Goal: Register for event/course

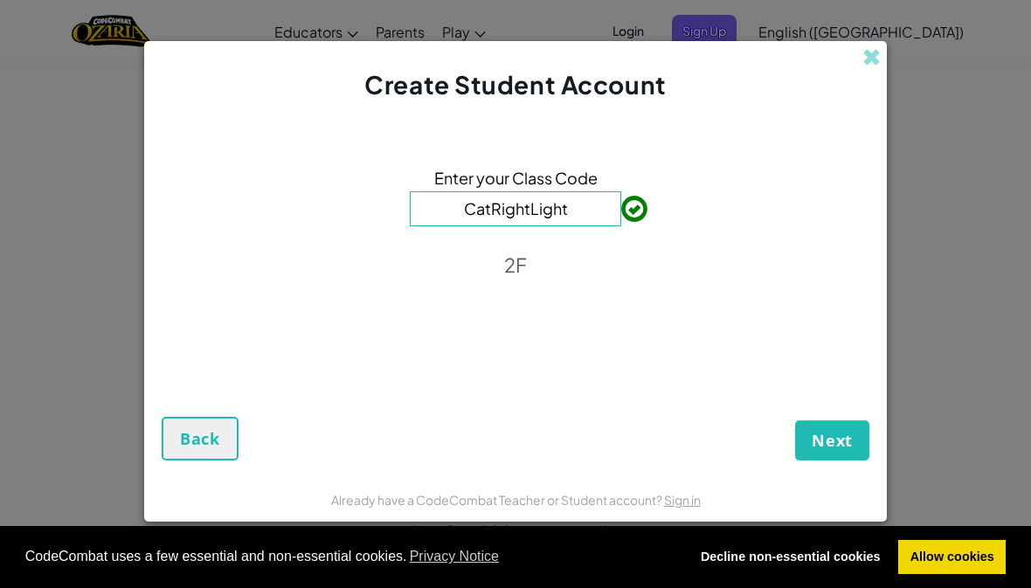
click at [824, 451] on span "Next" at bounding box center [832, 440] width 41 height 21
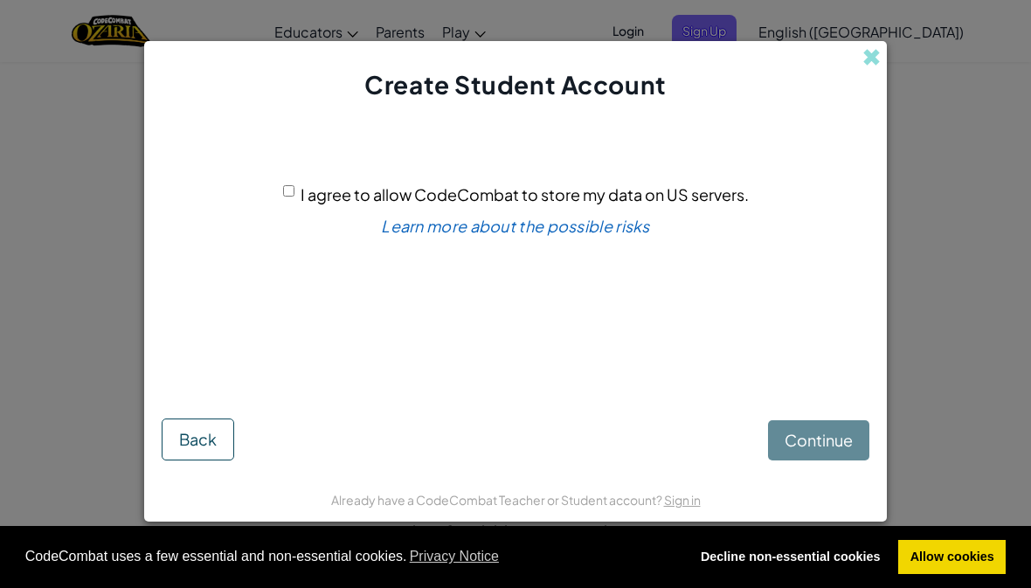
click at [829, 451] on div "Continue Back" at bounding box center [516, 422] width 708 height 78
click at [281, 192] on div "I agree to allow CodeCombat to store my data on US servers. Learn more about th…" at bounding box center [516, 251] width 708 height 263
click at [281, 219] on div "I agree to allow CodeCombat to store my data on US servers. Learn more about th…" at bounding box center [516, 251] width 708 height 263
click at [288, 197] on input "I agree to allow CodeCombat to store my data on US servers." at bounding box center [288, 190] width 11 height 11
checkbox input "true"
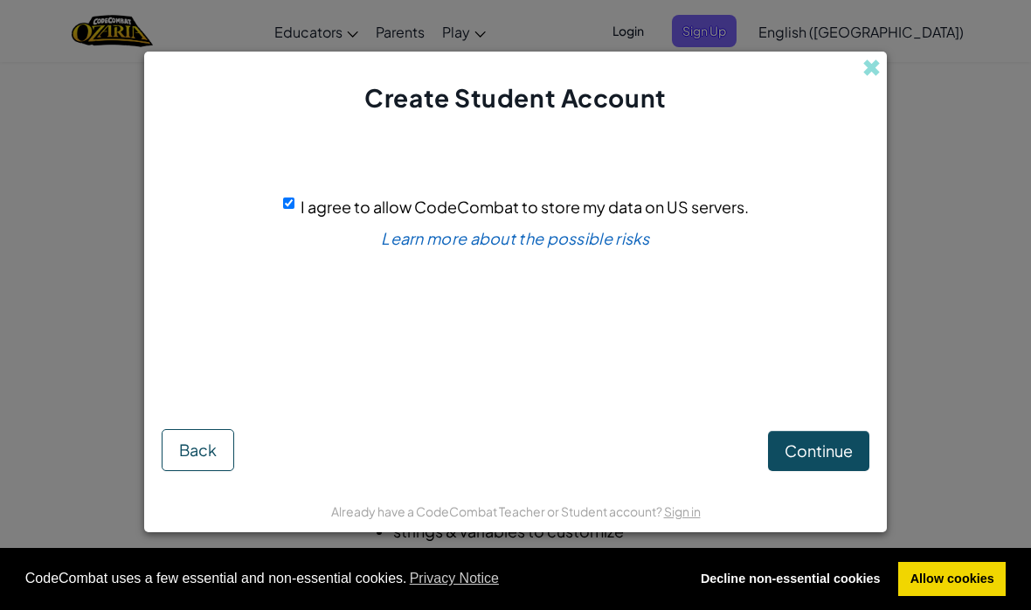
click at [837, 443] on span "Continue" at bounding box center [819, 450] width 68 height 20
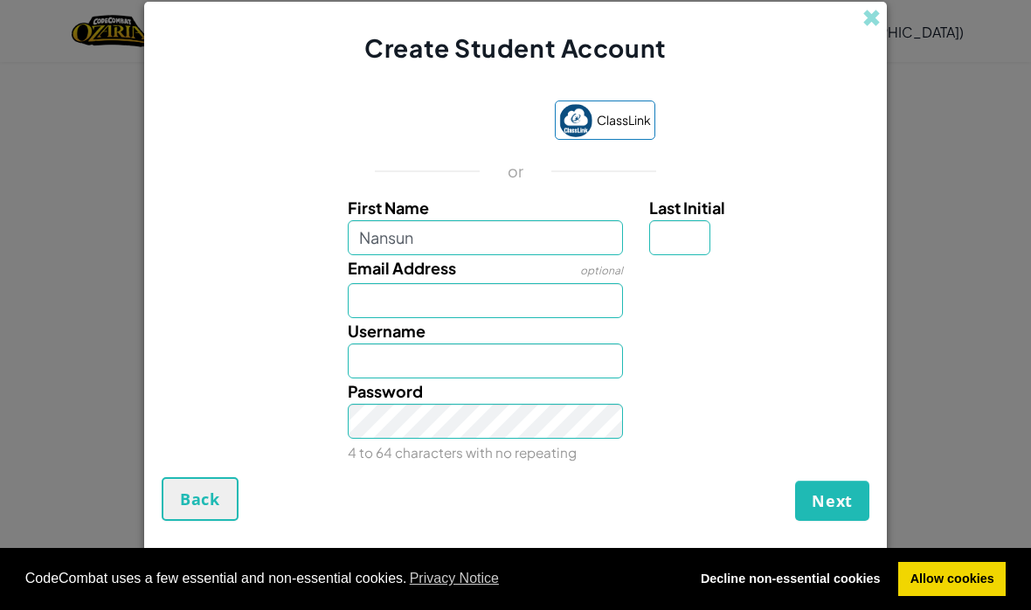
type input "Nansun"
click at [555, 301] on input "Email Address" at bounding box center [486, 300] width 276 height 35
type input "Nansun"
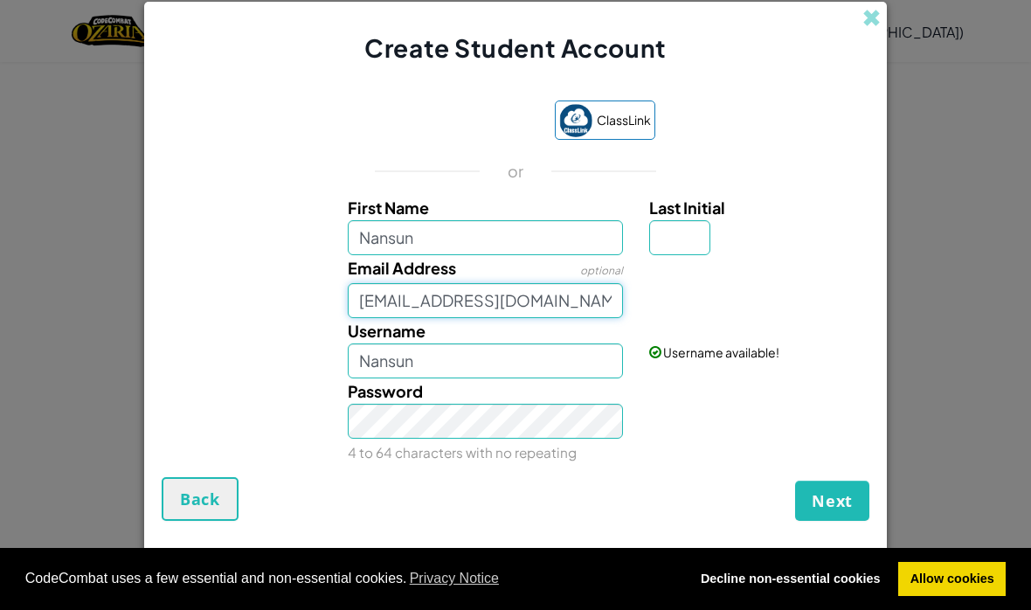
type input "nansun.cheng@Caterhamschool.co.uk"
click at [487, 378] on input "Nansun" at bounding box center [486, 360] width 276 height 35
click at [552, 400] on div "Password 4 to 64 characters with no repeating" at bounding box center [486, 421] width 302 height 87
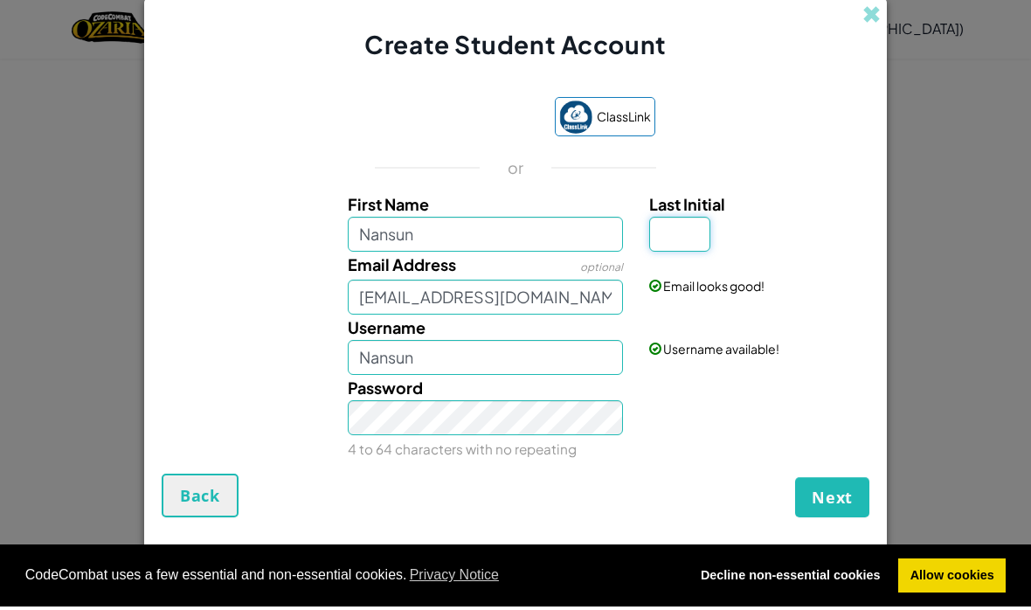
click at [666, 237] on input "Last Initial" at bounding box center [679, 237] width 61 height 35
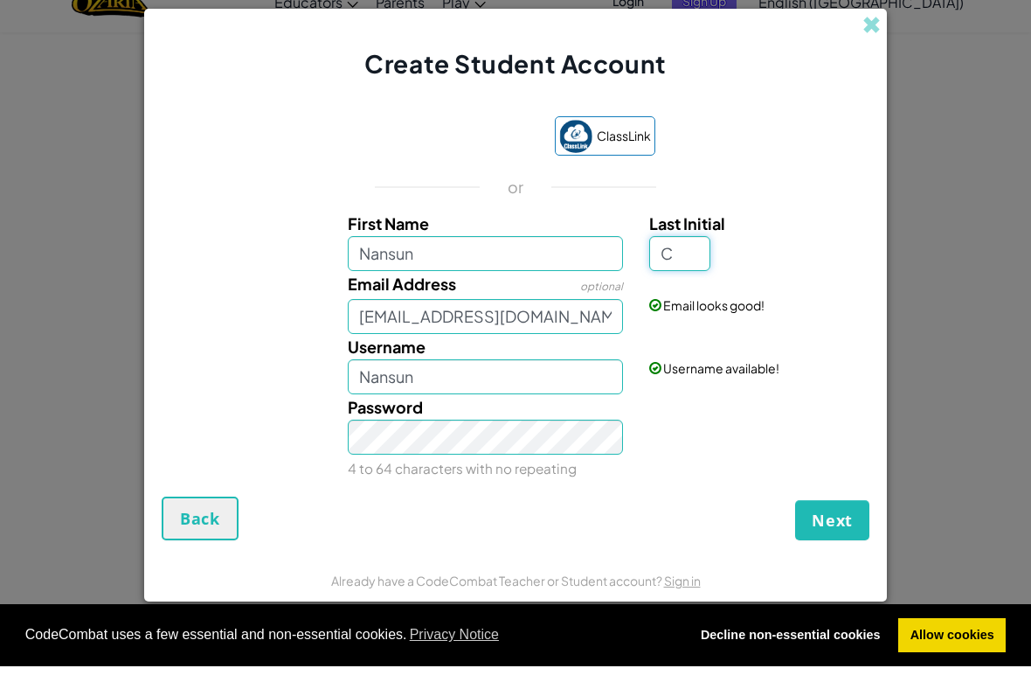
type input "C"
type input "NansunC"
click at [847, 539] on span "Next" at bounding box center [832, 549] width 41 height 21
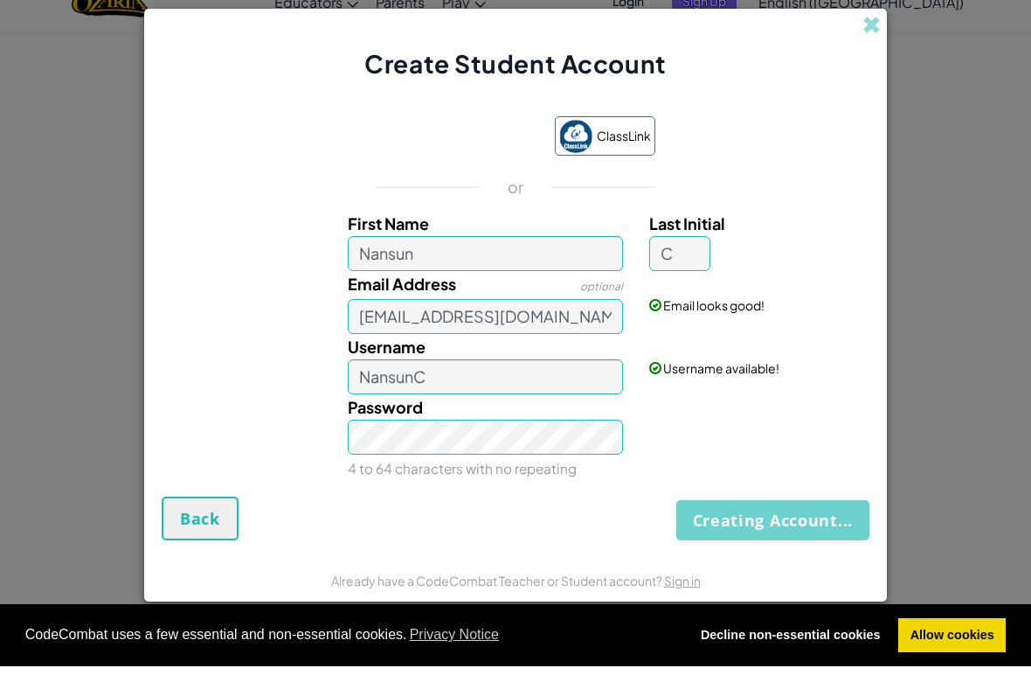
scroll to position [30, 0]
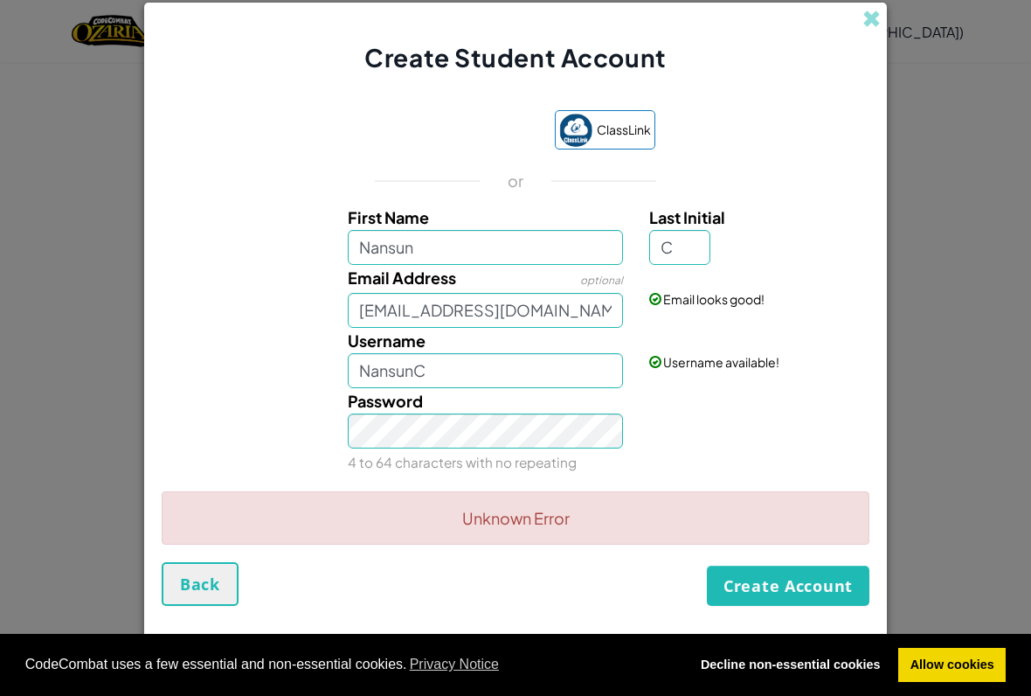
click at [834, 570] on button "Create Account" at bounding box center [788, 585] width 163 height 40
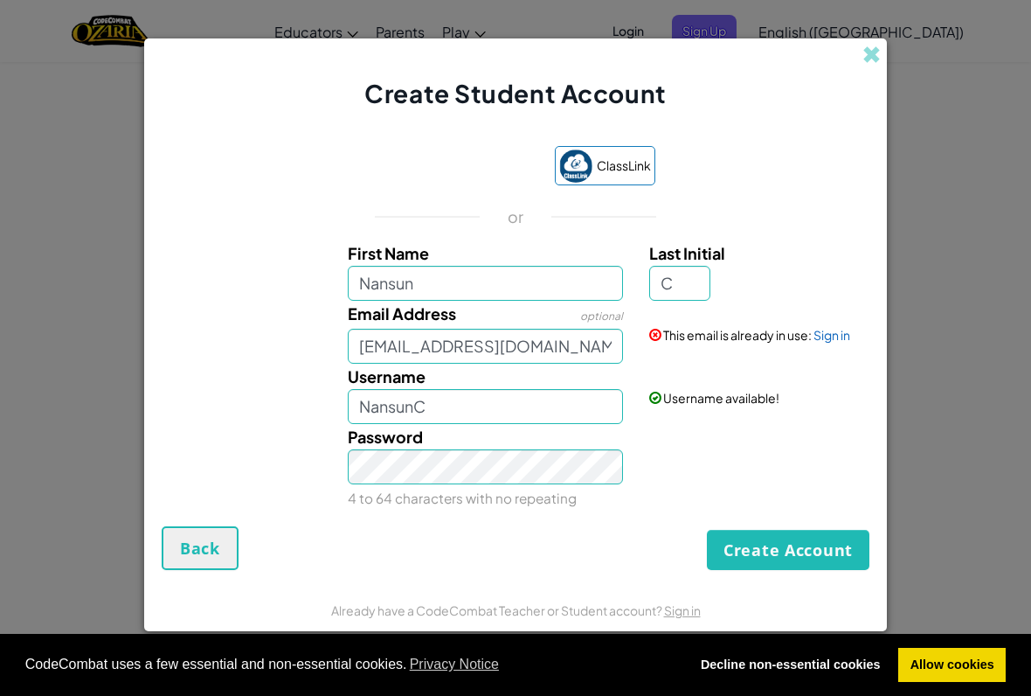
click at [836, 551] on button "Create Account" at bounding box center [788, 550] width 163 height 40
click at [837, 337] on link "Sign in" at bounding box center [832, 335] width 37 height 16
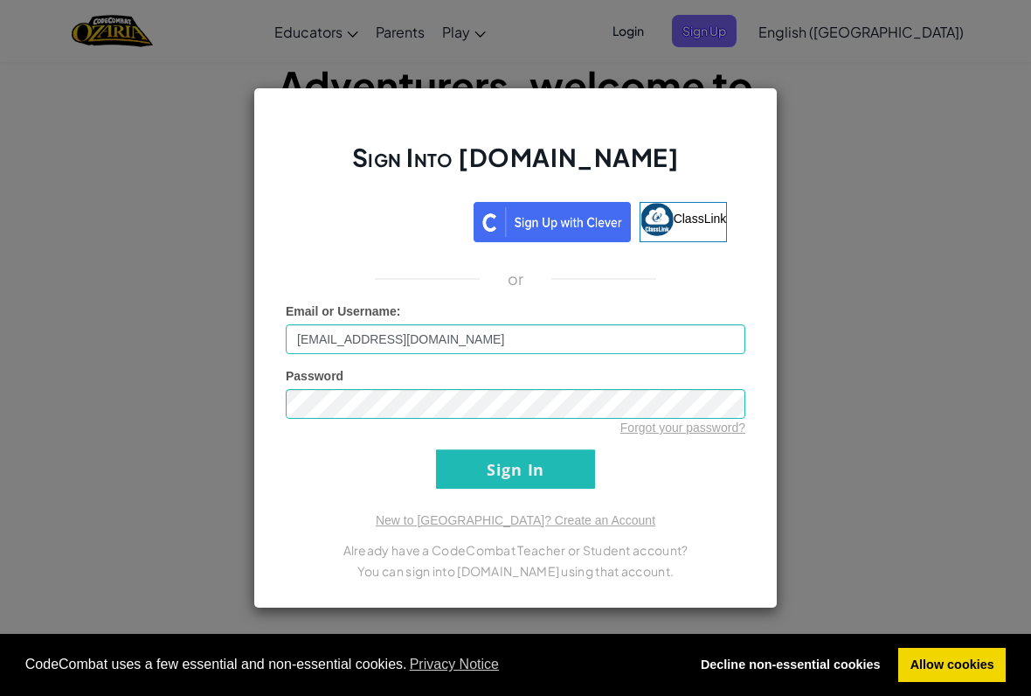
click at [558, 482] on input "Sign In" at bounding box center [515, 468] width 159 height 39
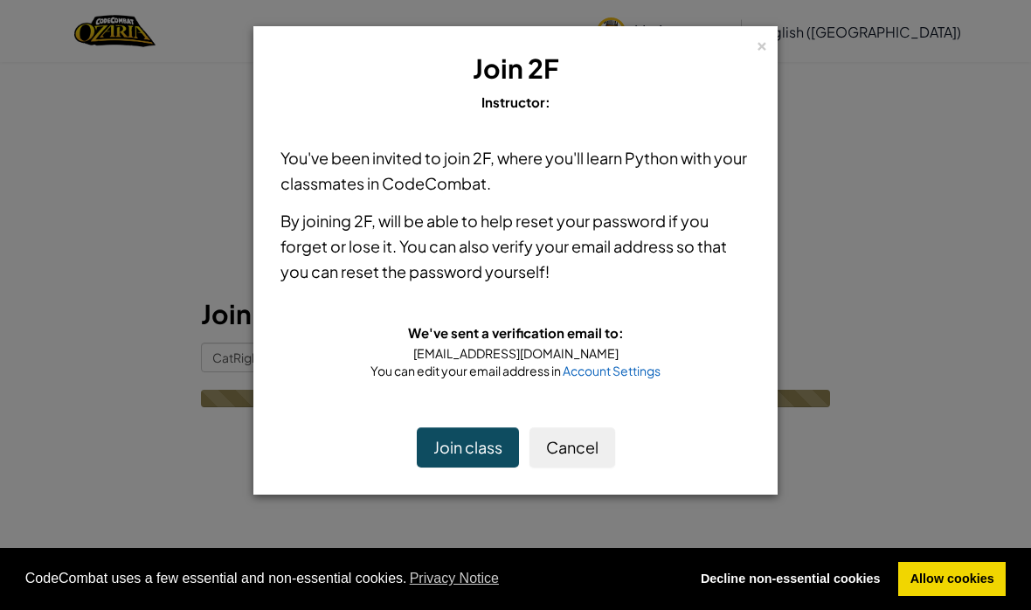
click at [452, 449] on button "Join class" at bounding box center [468, 447] width 102 height 40
